Goal: Find specific page/section: Find specific page/section

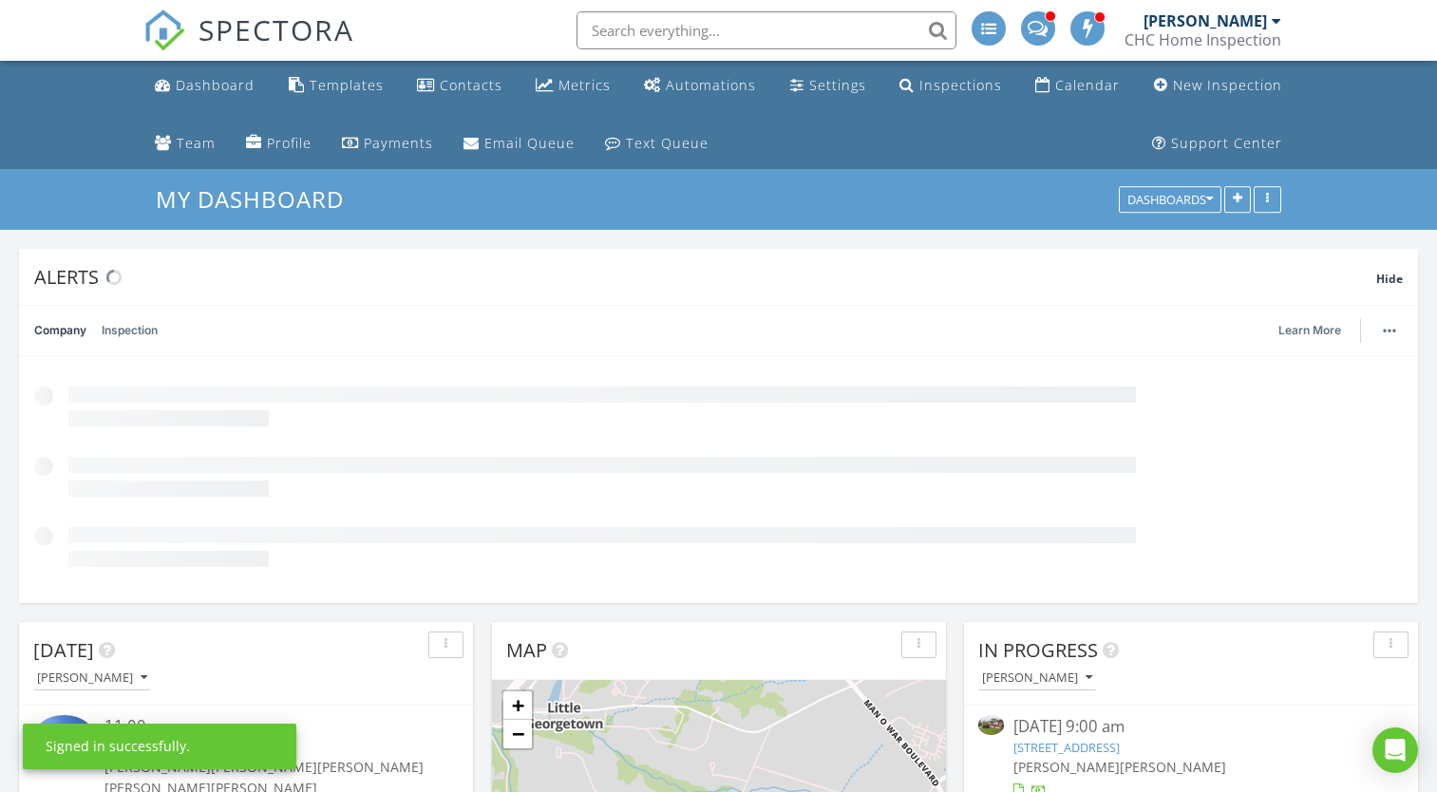
scroll to position [408, 454]
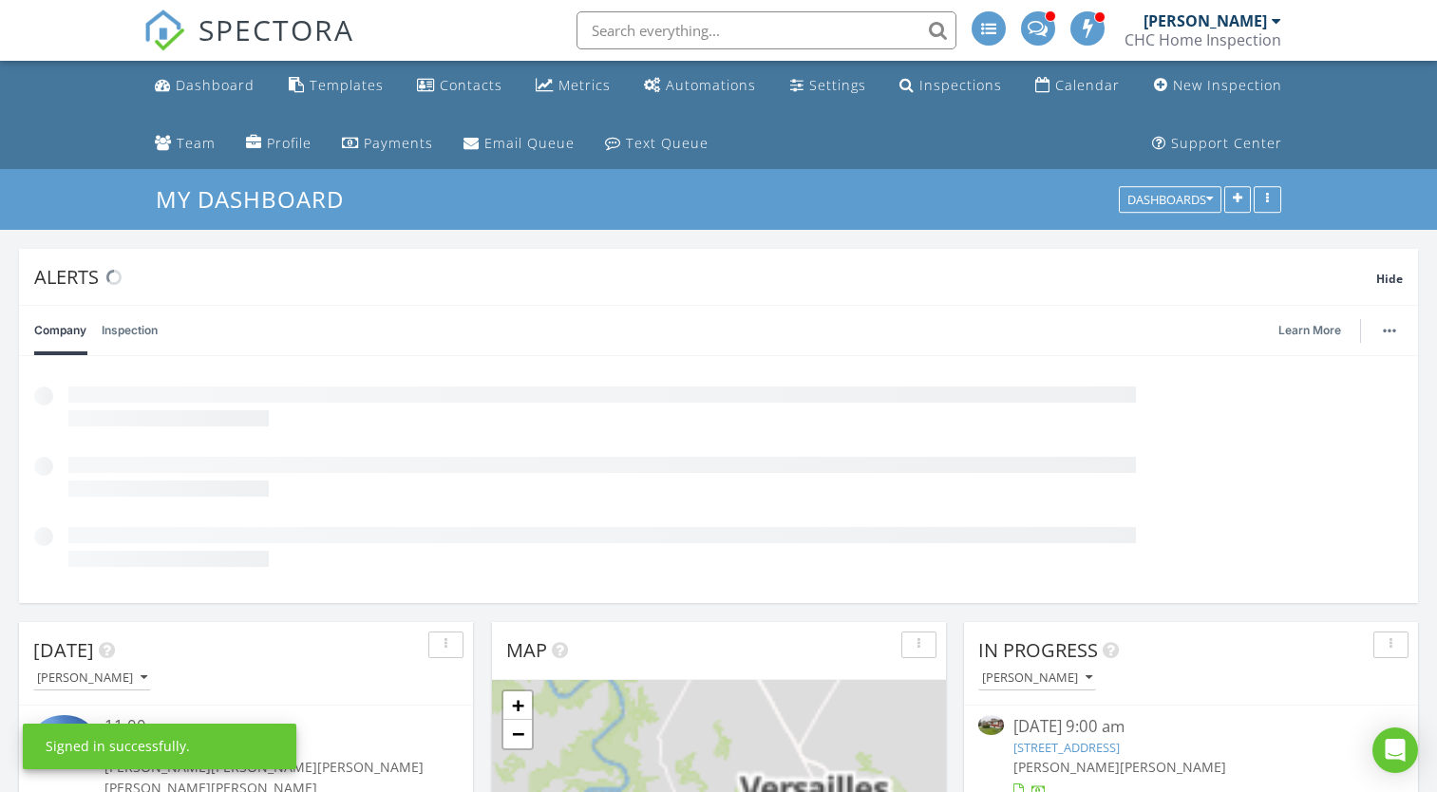
click at [611, 37] on input "text" at bounding box center [766, 30] width 380 height 38
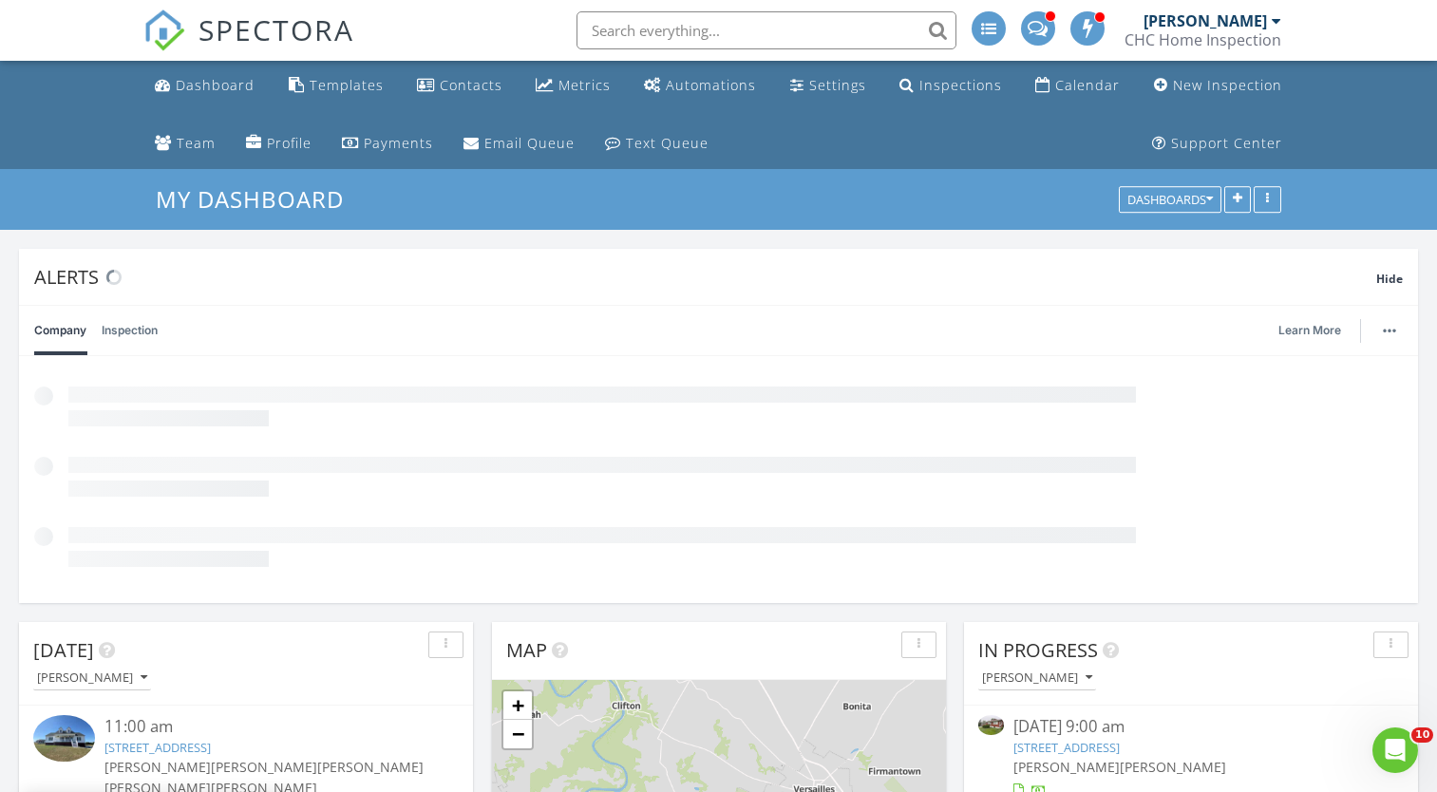
scroll to position [0, 0]
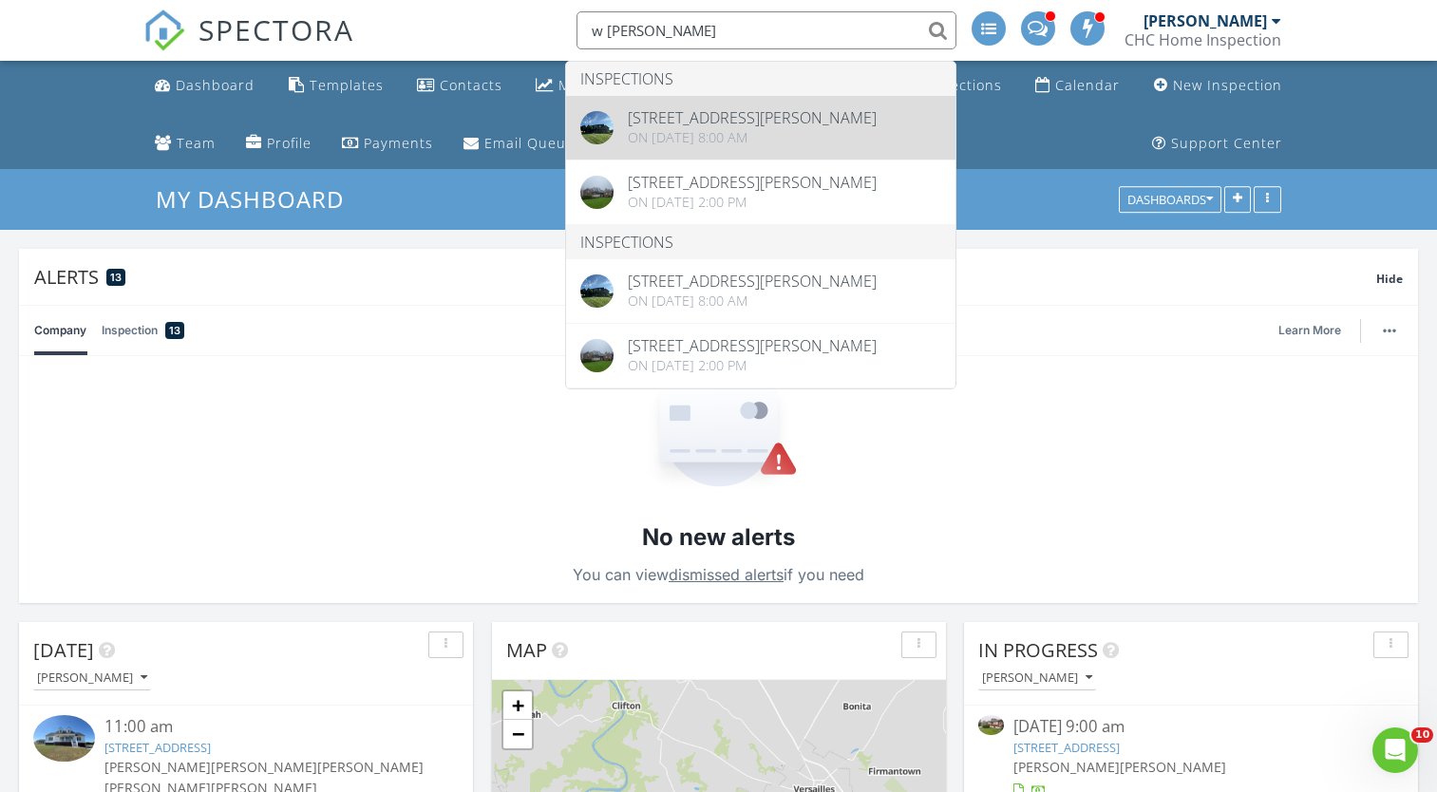
type input "w brannon"
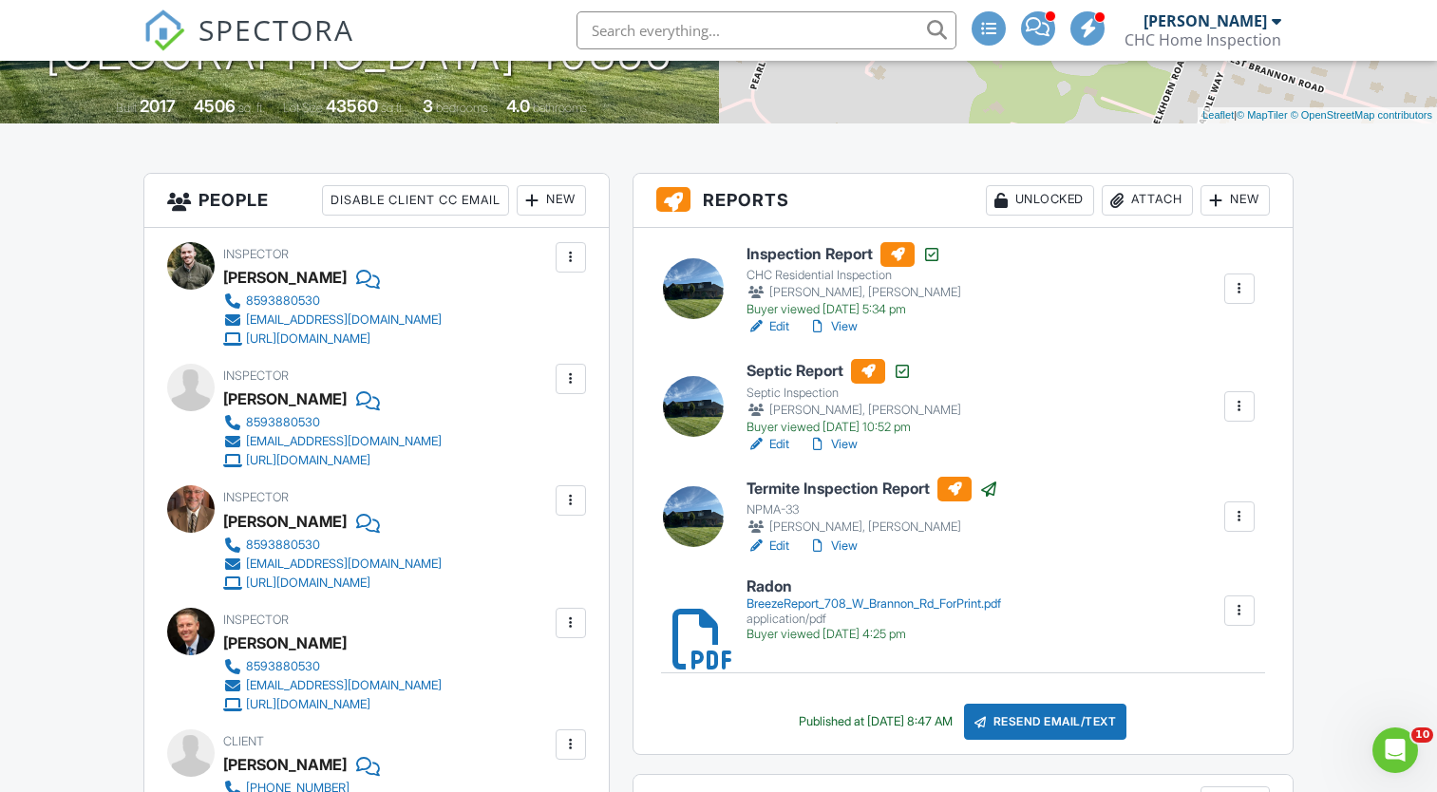
scroll to position [475, 0]
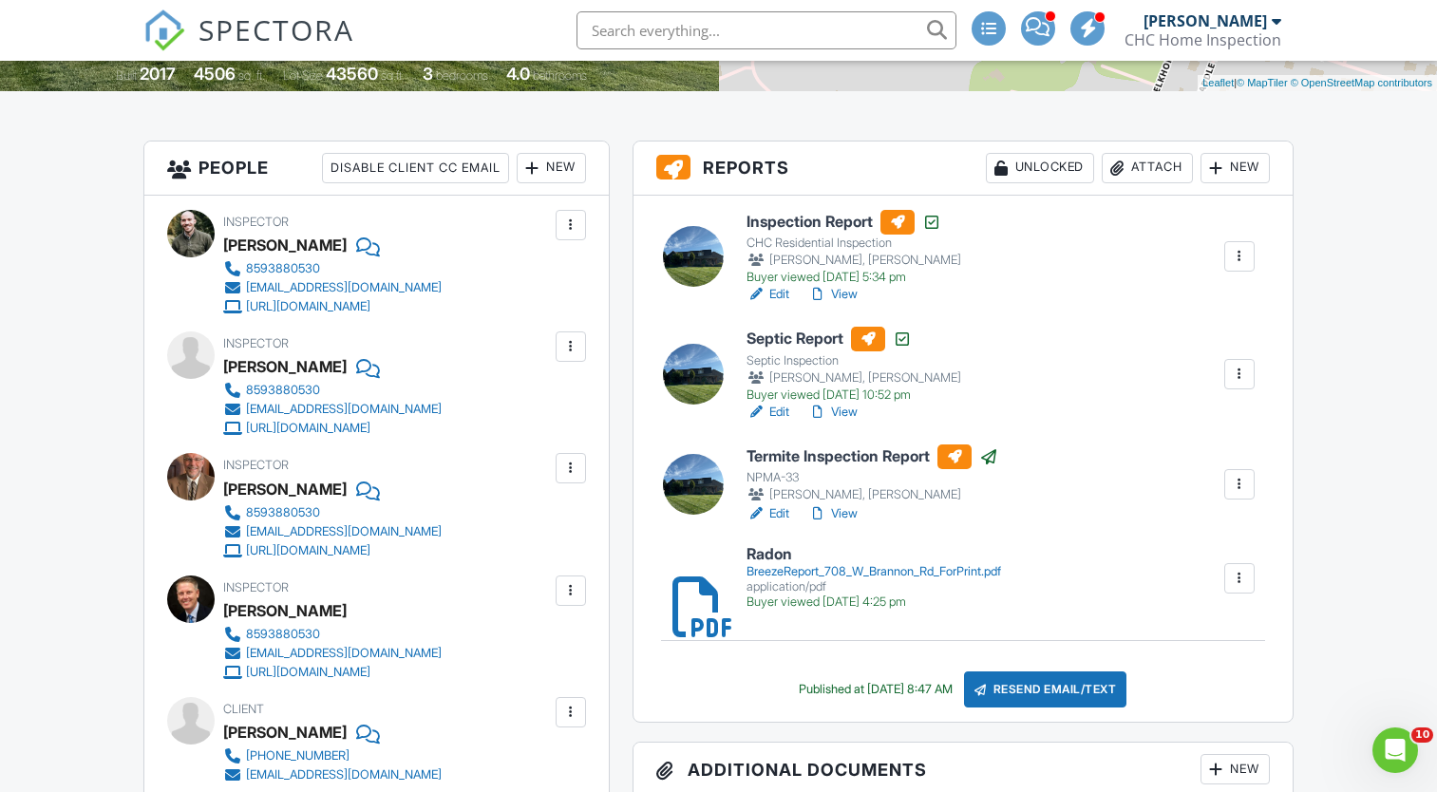
click at [839, 410] on link "View" at bounding box center [832, 412] width 49 height 19
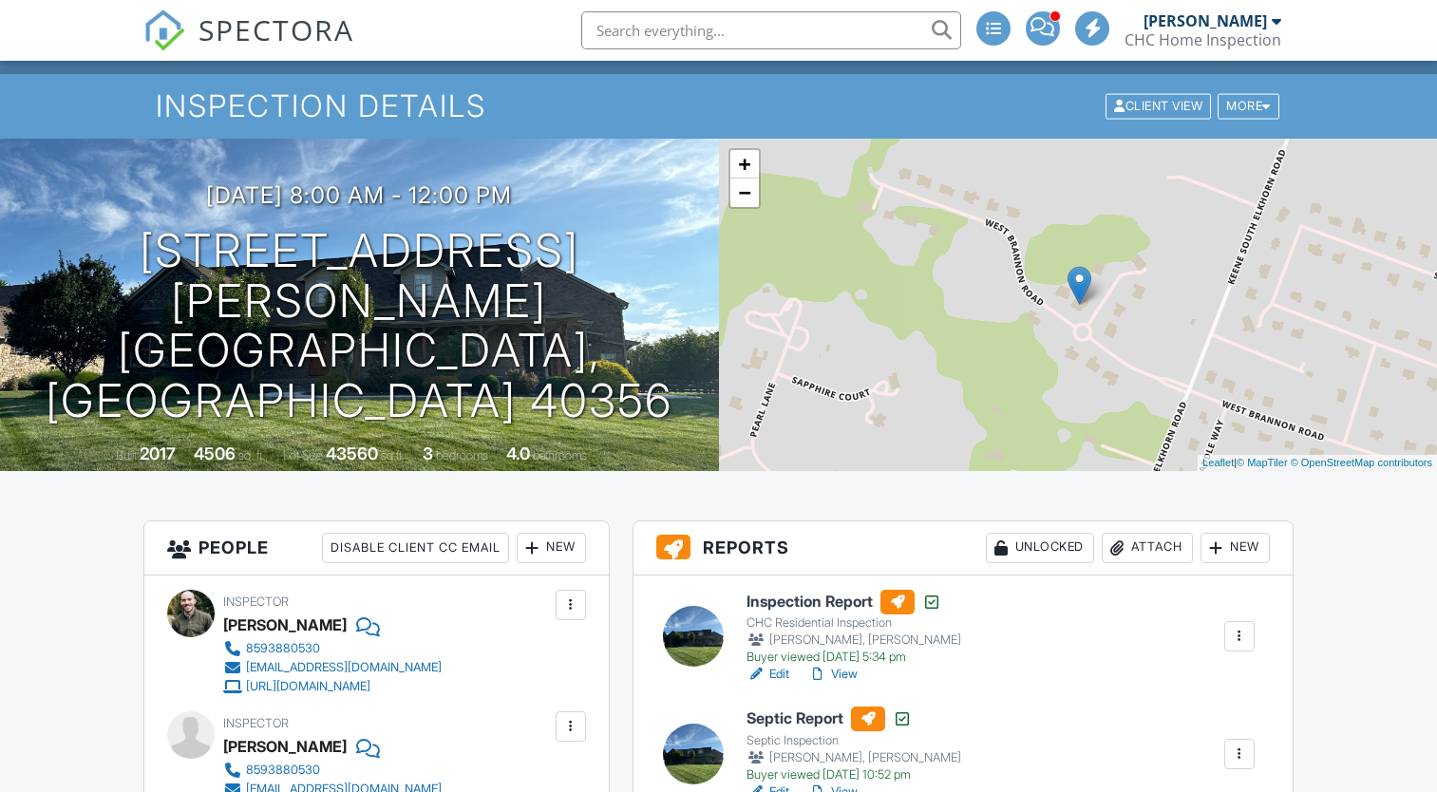
click at [850, 679] on link "View" at bounding box center [832, 674] width 49 height 19
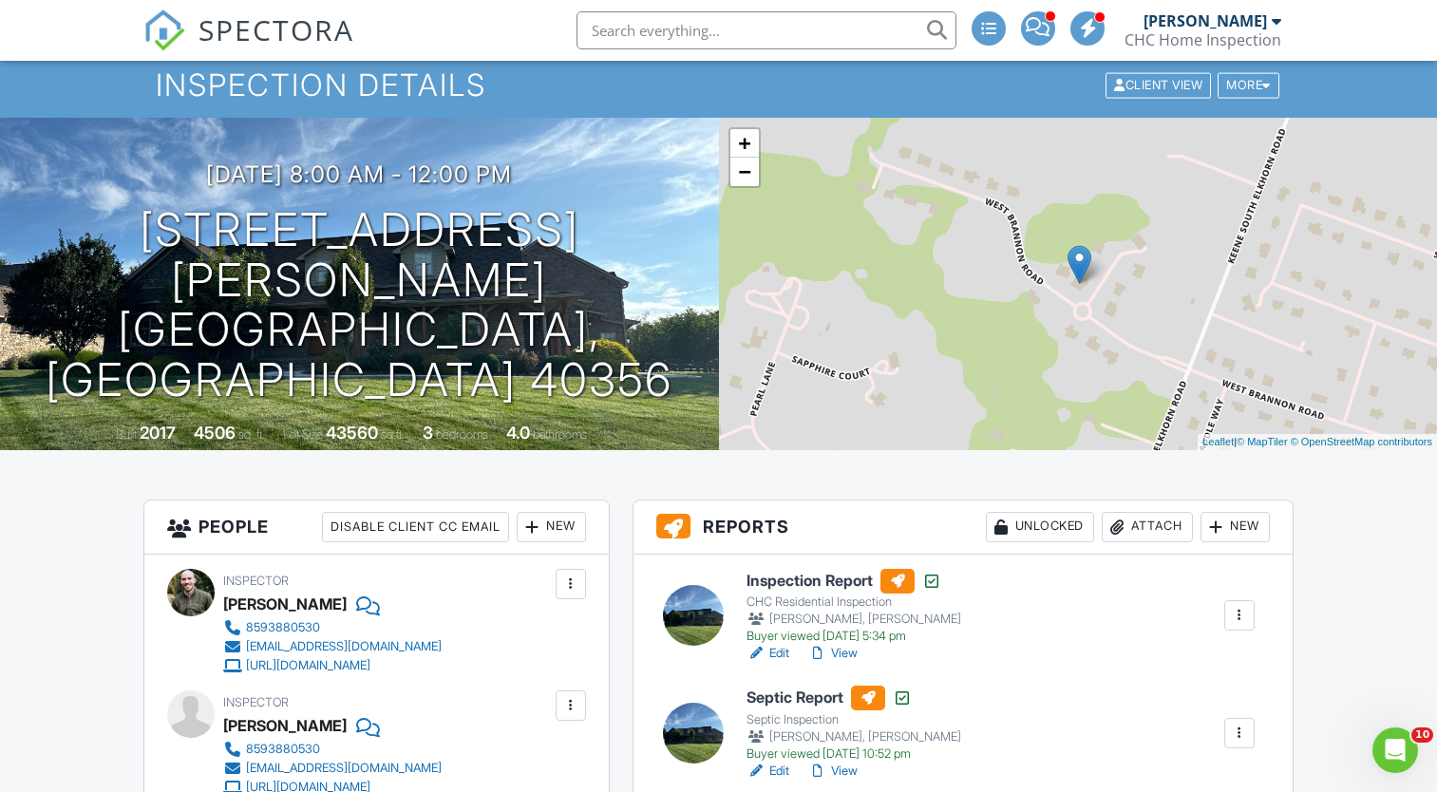
scroll to position [114, 0]
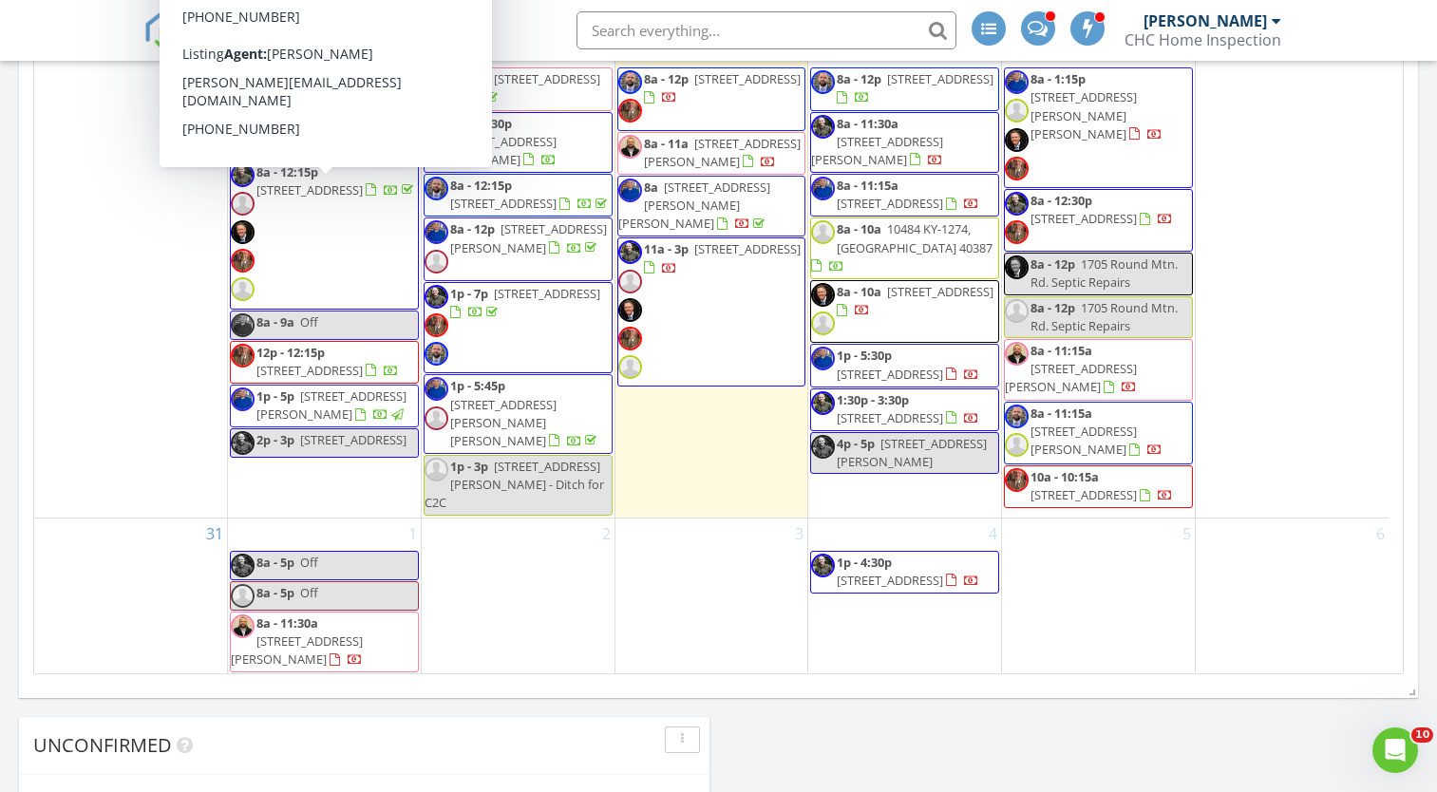
scroll to position [1519, 0]
